Goal: Task Accomplishment & Management: Complete application form

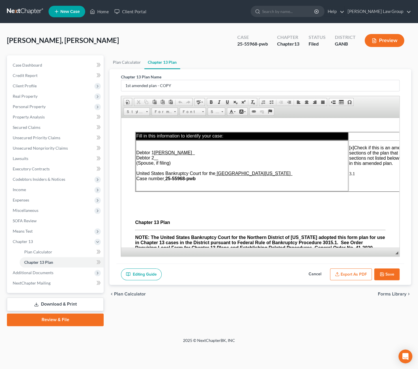
scroll to position [1642, 0]
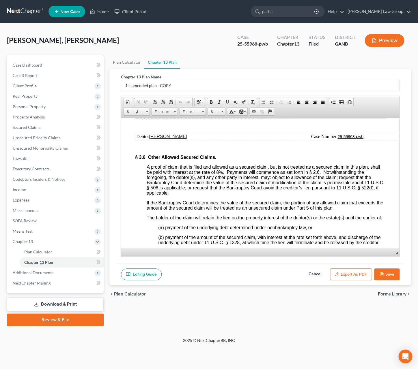
type input "[PERSON_NAME]"
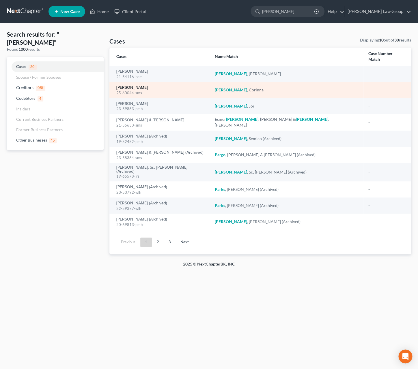
click at [136, 86] on link "[PERSON_NAME]" at bounding box center [131, 88] width 31 height 4
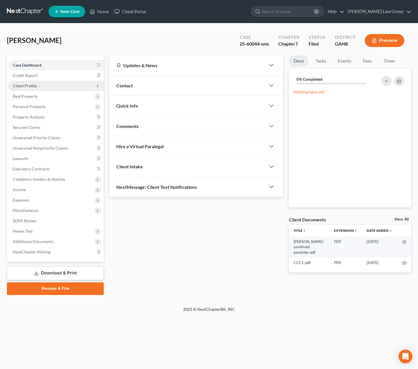
click at [40, 83] on span "Client Profile" at bounding box center [55, 86] width 95 height 10
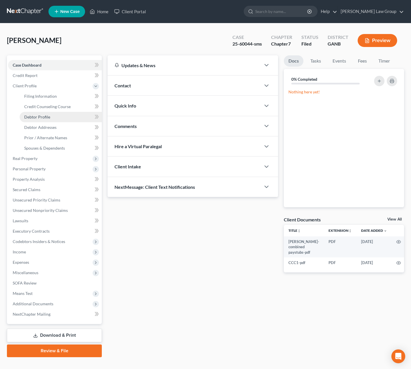
click at [42, 117] on span "Debtor Profile" at bounding box center [37, 117] width 26 height 5
select select "0"
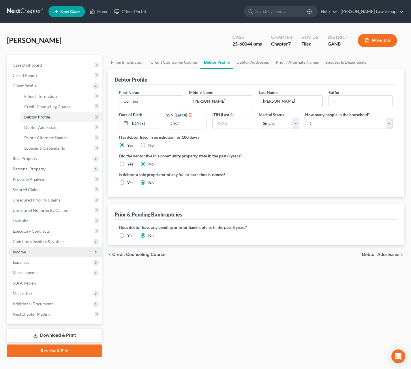
click at [20, 250] on span "Income" at bounding box center [19, 252] width 13 height 5
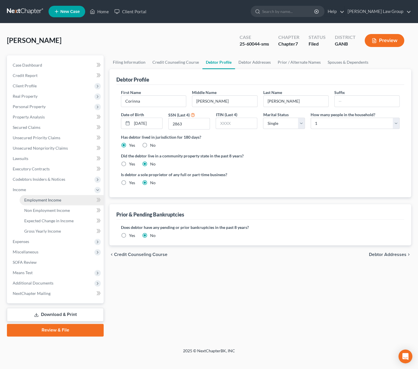
click at [43, 200] on span "Employment Income" at bounding box center [42, 200] width 37 height 5
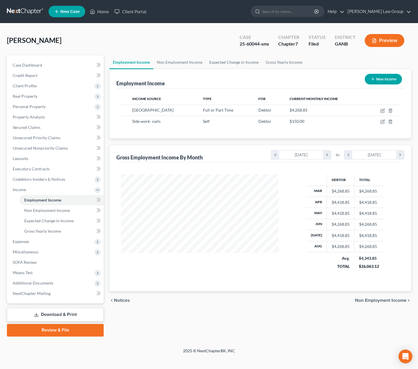
scroll to position [104, 169]
click at [382, 111] on icon "button" at bounding box center [382, 110] width 3 height 3
select select "0"
select select "10"
select select "2"
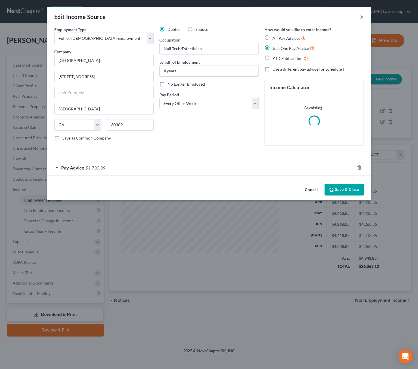
click at [360, 17] on button "×" at bounding box center [361, 16] width 4 height 7
